Goal: Task Accomplishment & Management: Complete application form

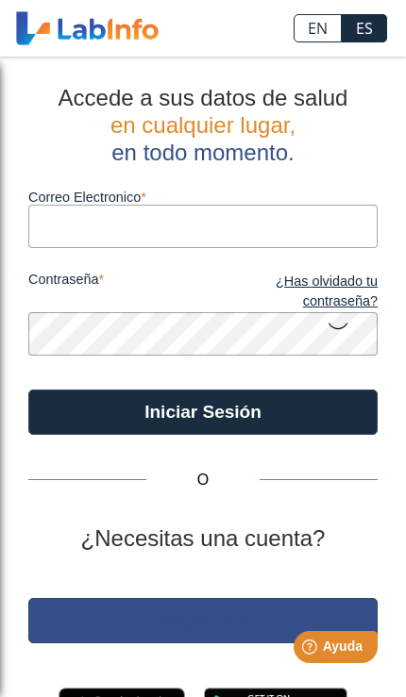
click at [203, 615] on button "Regístrate" at bounding box center [202, 620] width 349 height 45
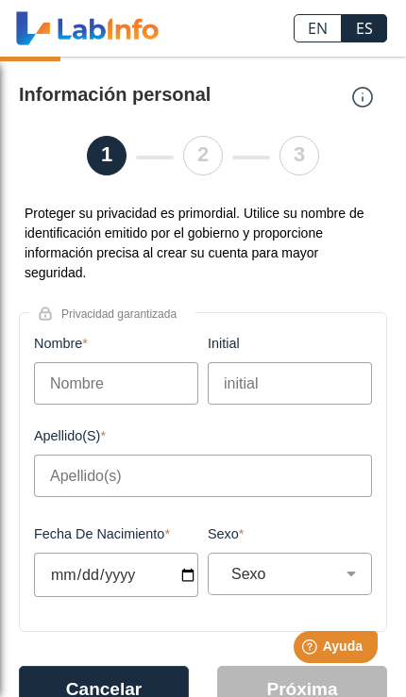
click at [83, 374] on input "Nombre" at bounding box center [116, 383] width 164 height 42
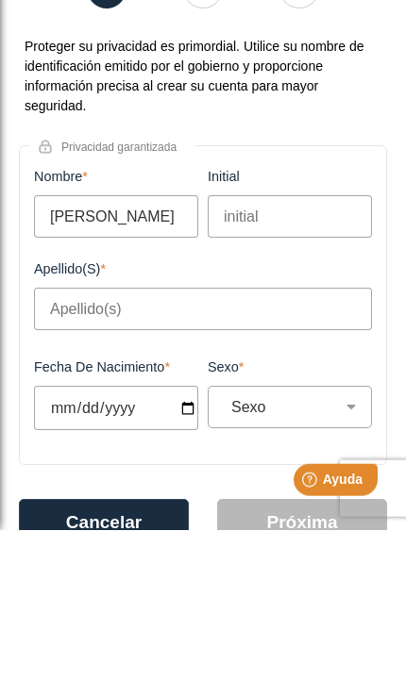
type input "Brian"
click at [287, 362] on input "initial" at bounding box center [289, 383] width 164 height 42
type input "L"
click at [141, 455] on input "Apellido(s)" at bounding box center [203, 476] width 338 height 42
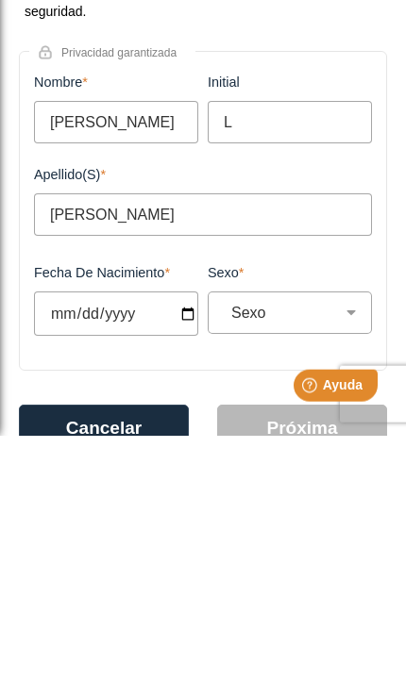
type input "Amalbert Cabeza"
click at [184, 526] on label "Fecha de Nacimiento" at bounding box center [116, 533] width 164 height 15
click at [184, 553] on input "Fecha de Nacimiento" at bounding box center [116, 575] width 164 height 44
type input "2025-09-17"
select select
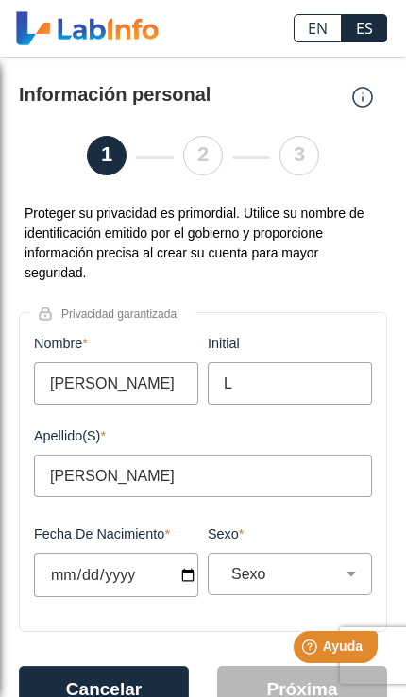
click at [144, 583] on input "1994-07-17" at bounding box center [116, 575] width 164 height 44
type input "1994-06-05"
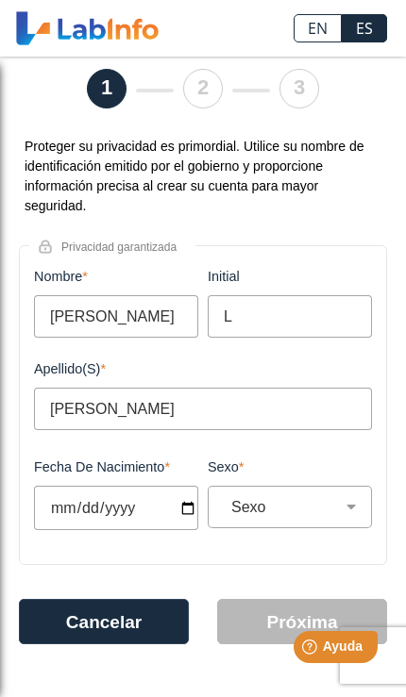
click at [323, 498] on select "Sexo Masculino Femenino" at bounding box center [297, 507] width 147 height 18
select select "M"
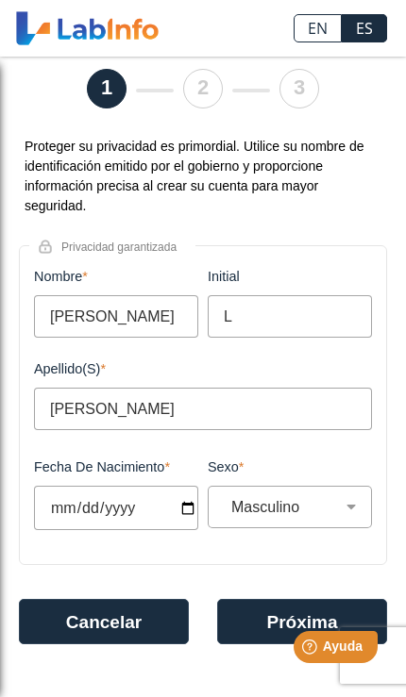
click at [288, 612] on button "Próxima" at bounding box center [302, 621] width 170 height 45
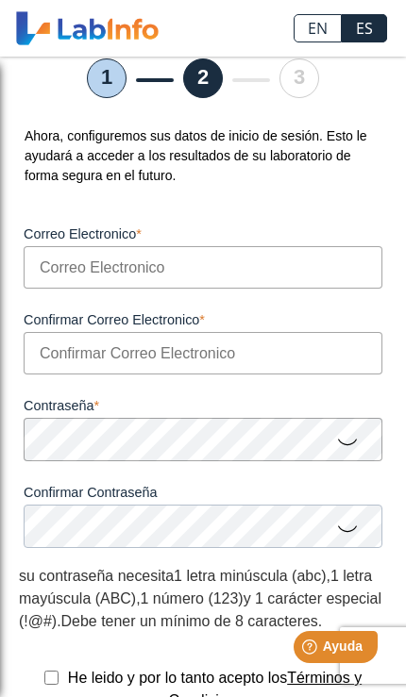
click at [249, 276] on input "Correo Electronico" at bounding box center [203, 267] width 358 height 42
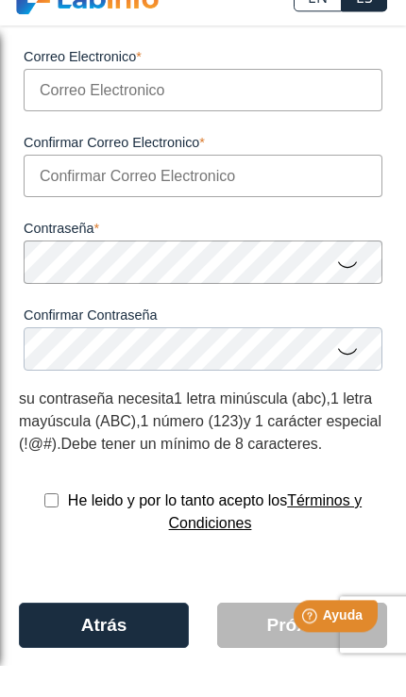
scroll to position [222, 0]
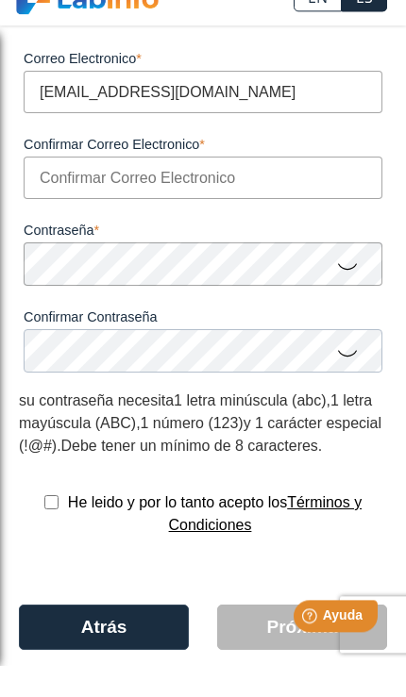
click at [221, 102] on input "marielyspereztorres@gmail.com" at bounding box center [203, 123] width 358 height 42
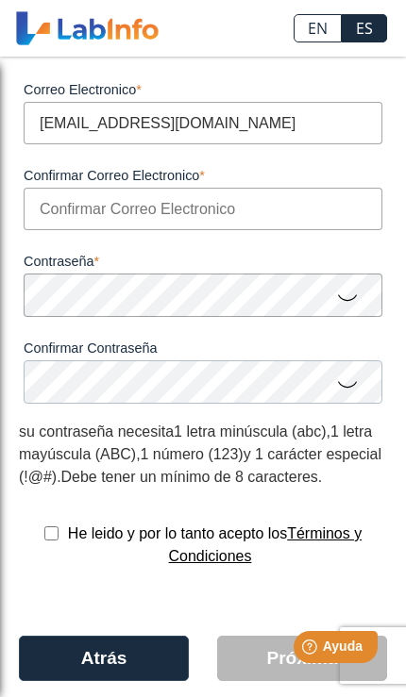
click at [157, 127] on input "marielyspereztorres@gmail.com" at bounding box center [203, 123] width 358 height 42
click at [158, 126] on input "marielyspereztorres@gmail.com" at bounding box center [203, 123] width 358 height 42
click at [155, 124] on input "marielyspereztorres@gmail.com" at bounding box center [203, 123] width 358 height 42
click at [59, 120] on input "Goldon@gmail.com" at bounding box center [203, 123] width 358 height 42
click at [60, 123] on input "Goldon@gmail.com" at bounding box center [203, 123] width 358 height 42
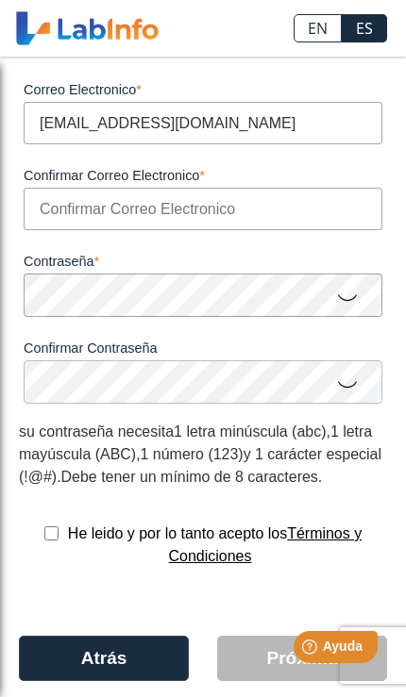
type input "marielysperez0427@gmail.com"
click at [252, 219] on input "Confirmar Correo Electronico" at bounding box center [203, 209] width 358 height 42
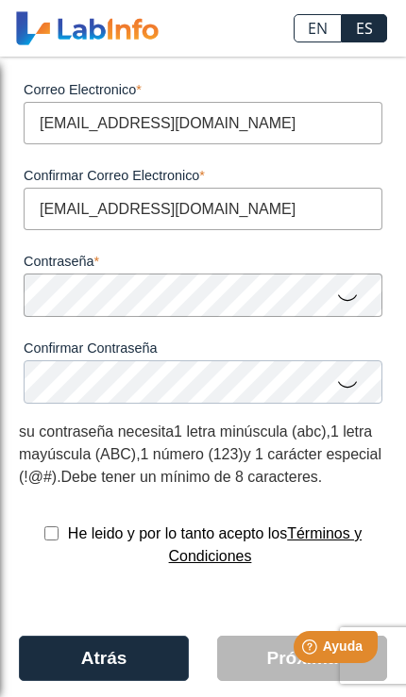
type input "marielysperez0427@gmail.com"
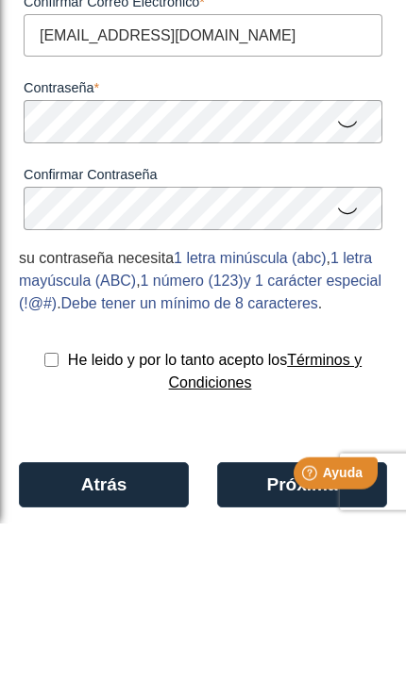
click at [47, 526] on input "checkbox" at bounding box center [51, 533] width 14 height 14
checkbox input "true"
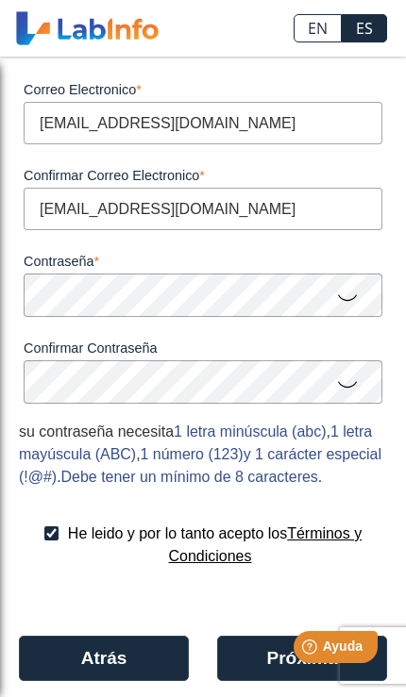
click at [251, 681] on button "Próxima" at bounding box center [302, 658] width 170 height 45
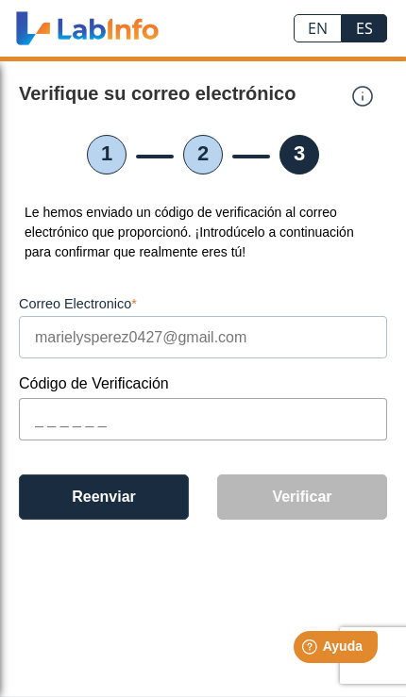
scroll to position [77, 0]
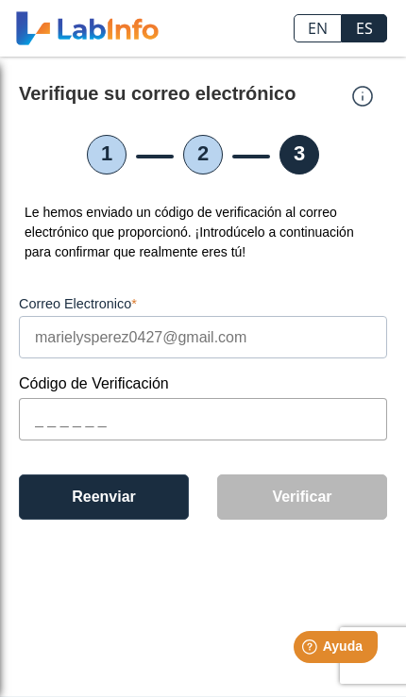
click at [224, 398] on input "text" at bounding box center [203, 419] width 368 height 42
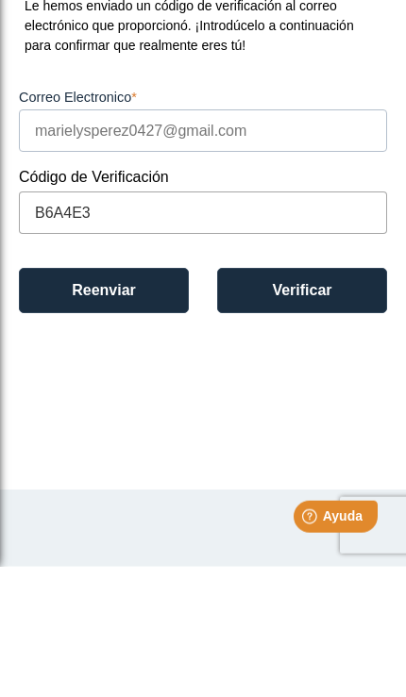
type input "B6A4E3"
click at [346, 398] on button "Verificar" at bounding box center [302, 420] width 170 height 45
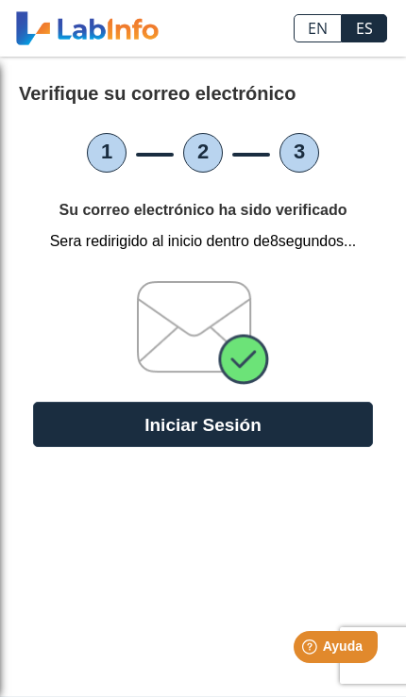
click at [292, 402] on button "Iniciar Sesión" at bounding box center [202, 424] width 339 height 45
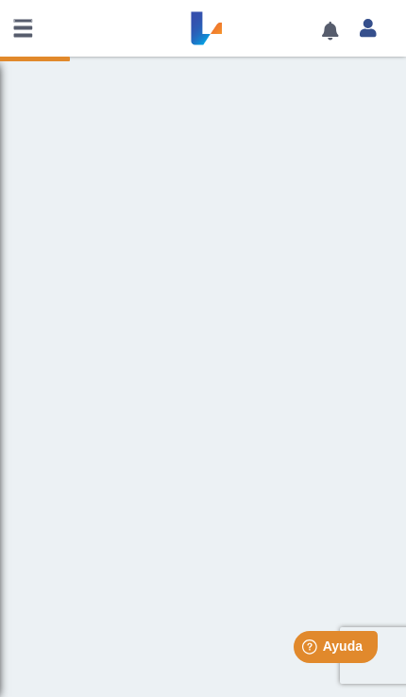
scroll to position [1, 0]
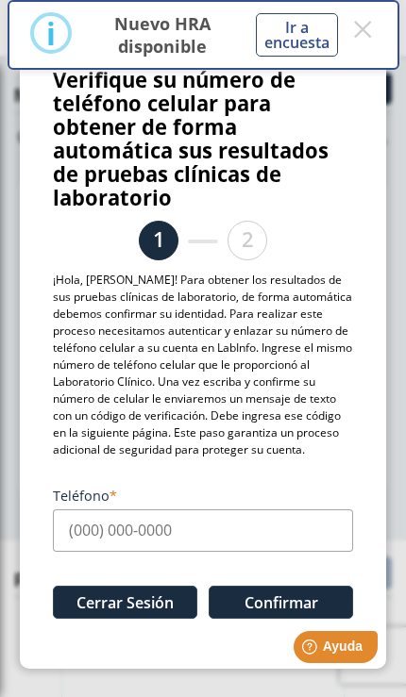
click at [258, 539] on input "Teléfono" at bounding box center [203, 530] width 300 height 42
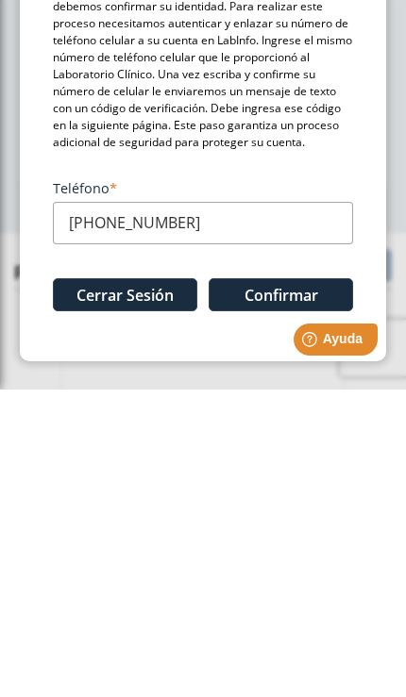
type input "(939) 493-2637"
click at [303, 586] on button "Confirmar" at bounding box center [280, 602] width 144 height 33
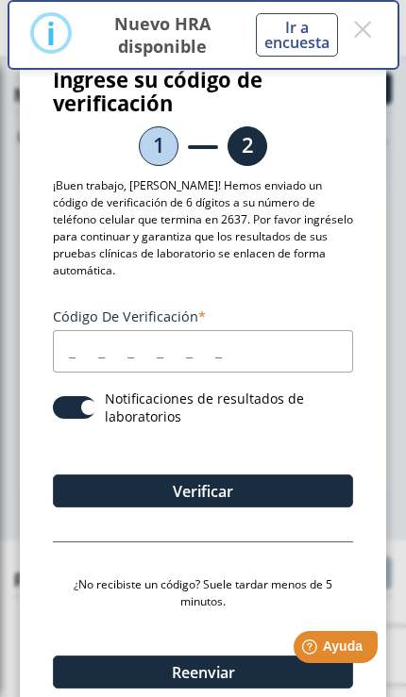
click at [215, 349] on input "Código de verificación" at bounding box center [203, 351] width 300 height 42
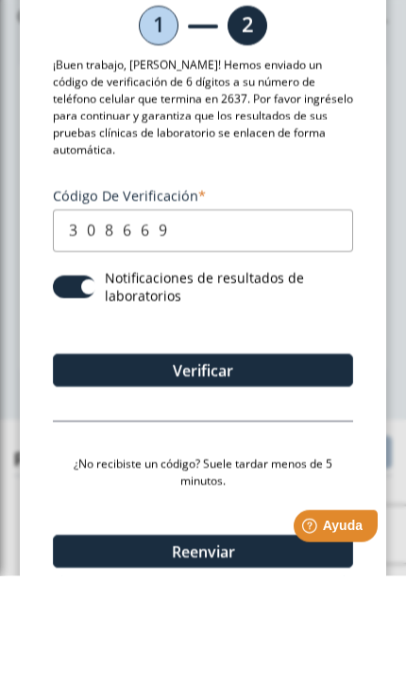
type input "308669"
click at [272, 474] on button "Verificar" at bounding box center [203, 490] width 300 height 33
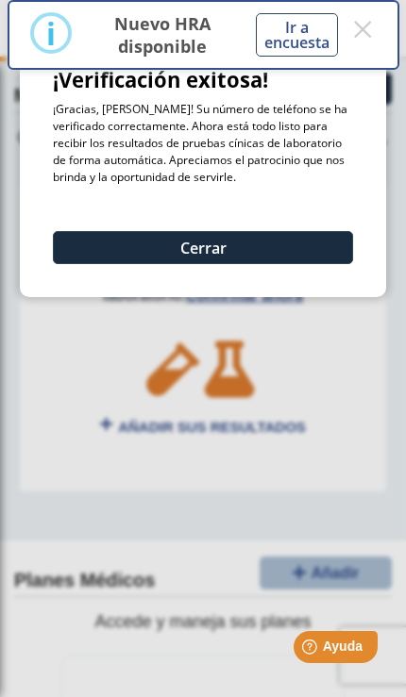
click at [272, 251] on button "Cerrar" at bounding box center [203, 247] width 300 height 33
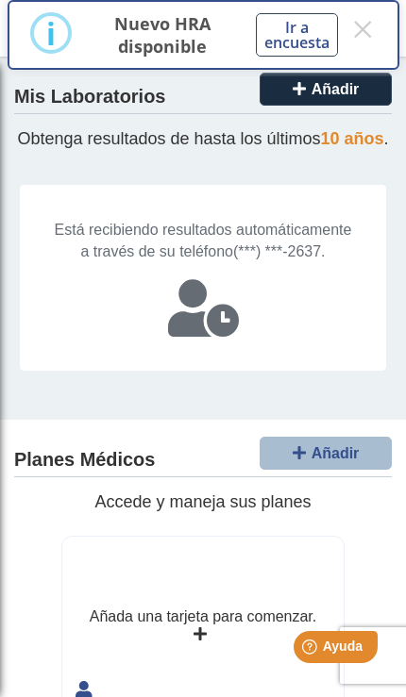
scroll to position [0, 0]
click at [370, 39] on button "×" at bounding box center [362, 29] width 26 height 34
